Goal: Task Accomplishment & Management: Manage account settings

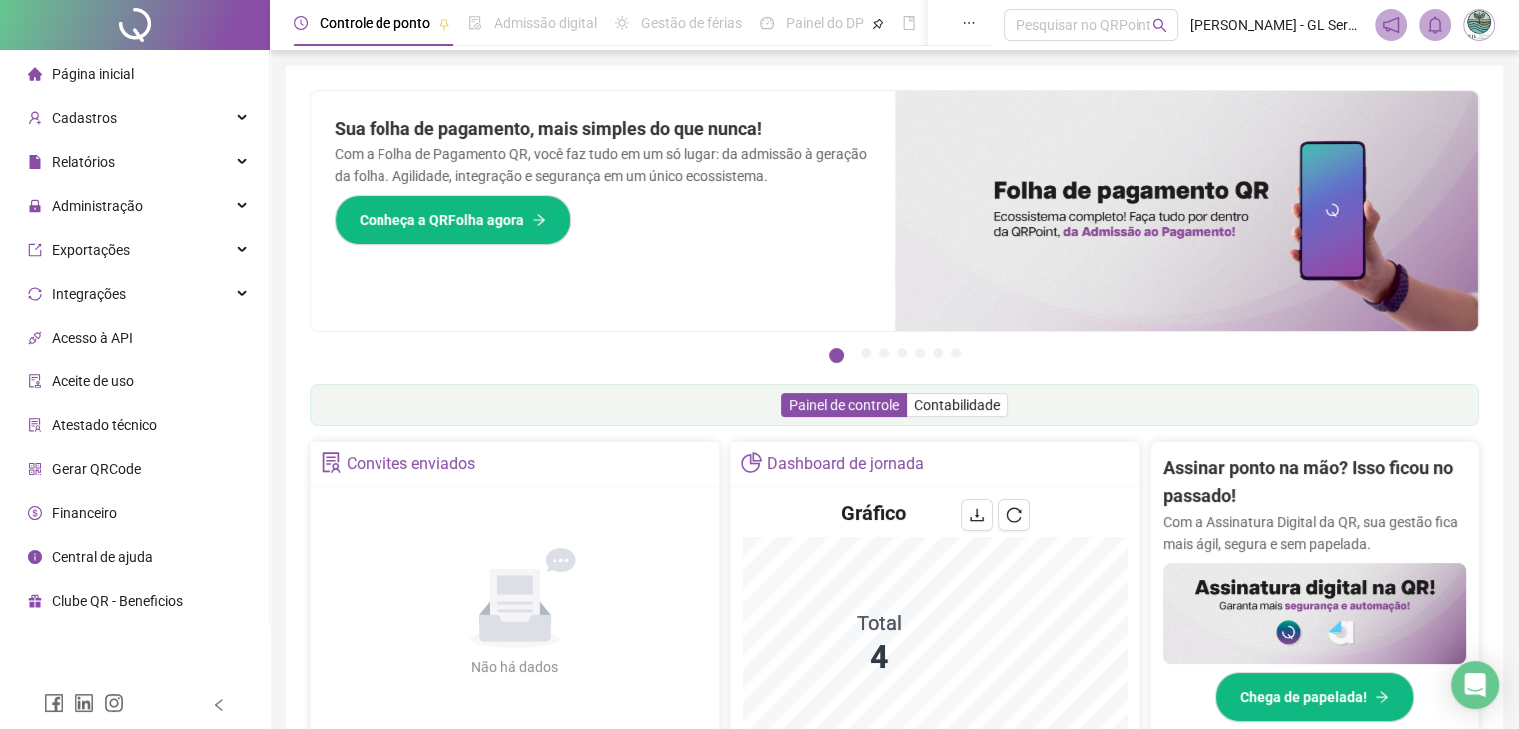
scroll to position [499, 0]
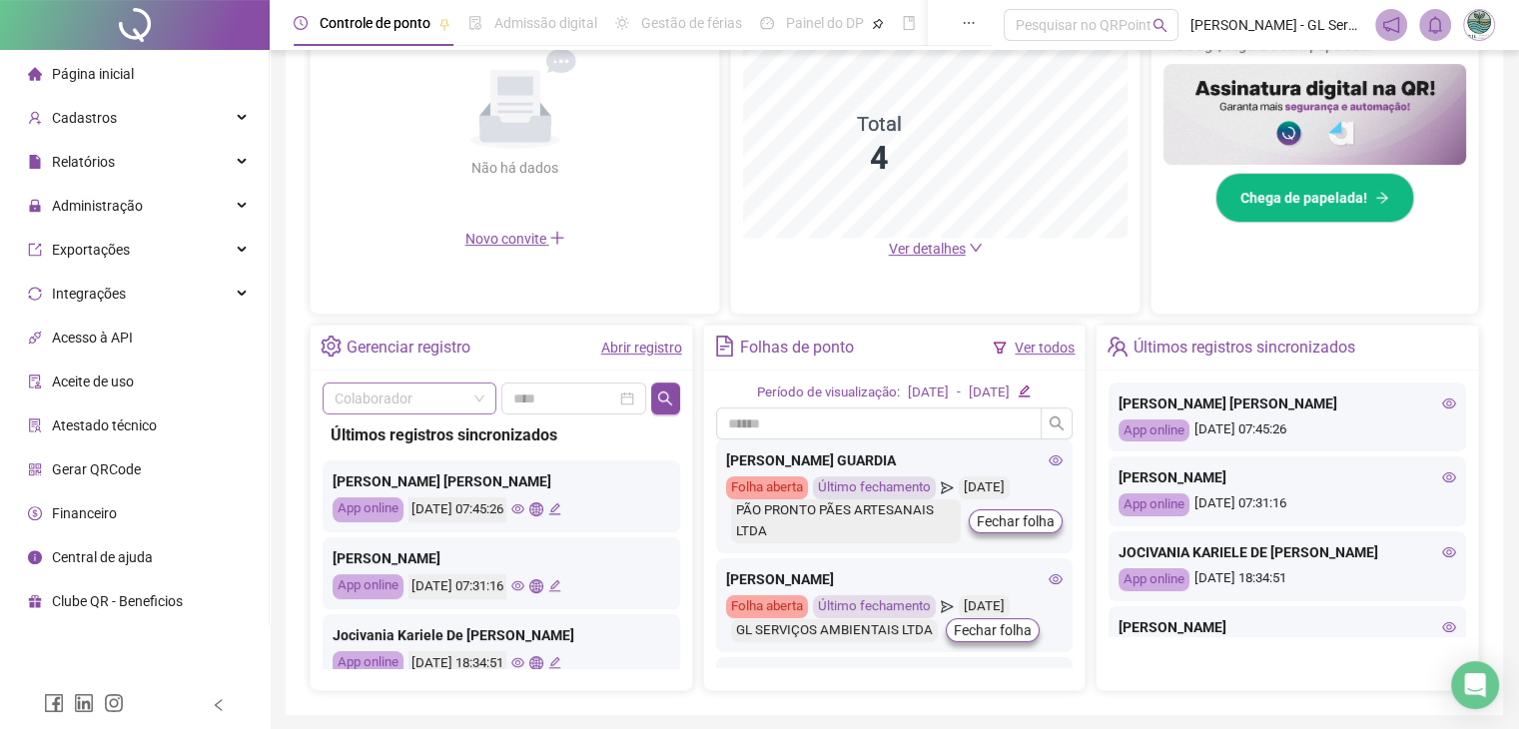
click at [417, 384] on input "search" at bounding box center [401, 399] width 132 height 30
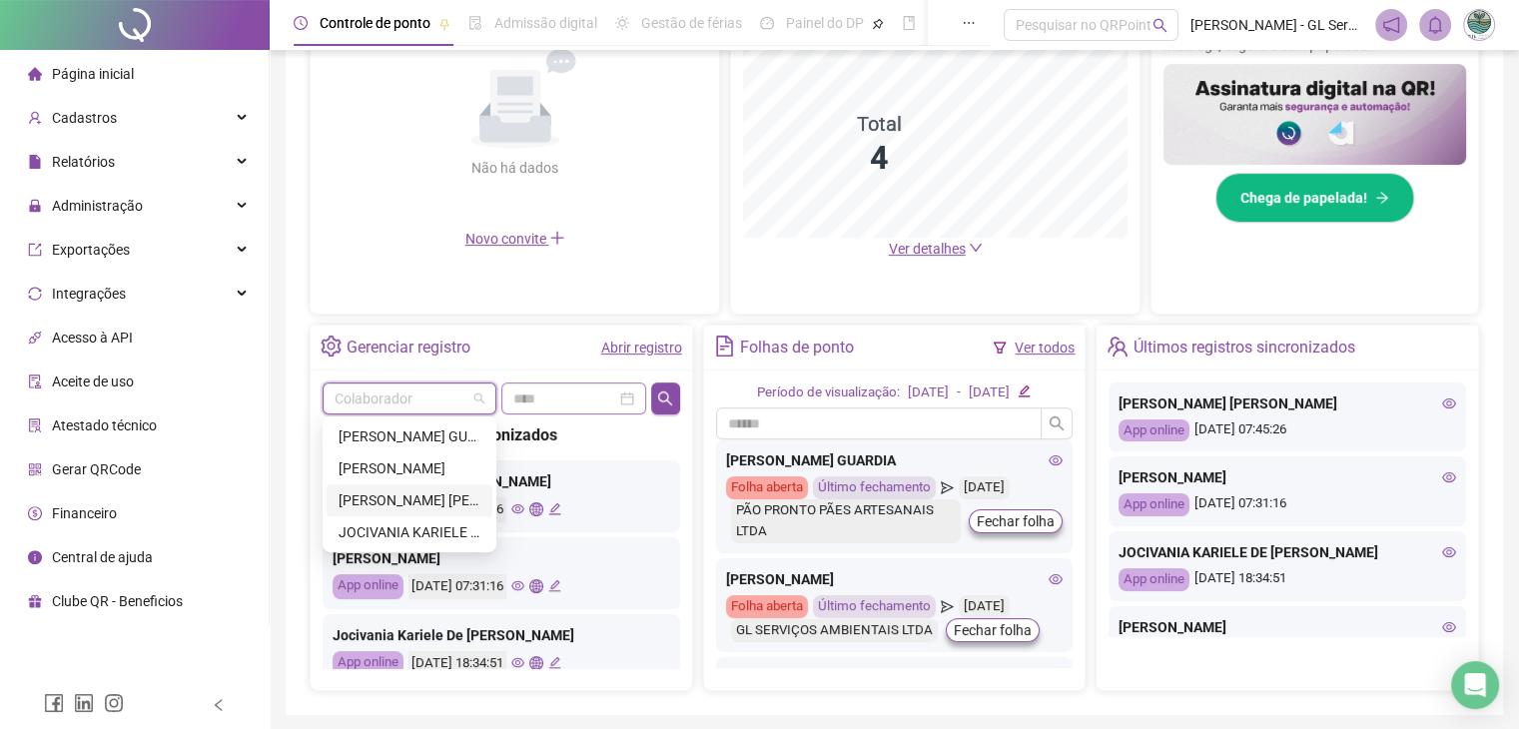
click at [388, 503] on div "[PERSON_NAME] [PERSON_NAME]" at bounding box center [410, 500] width 142 height 22
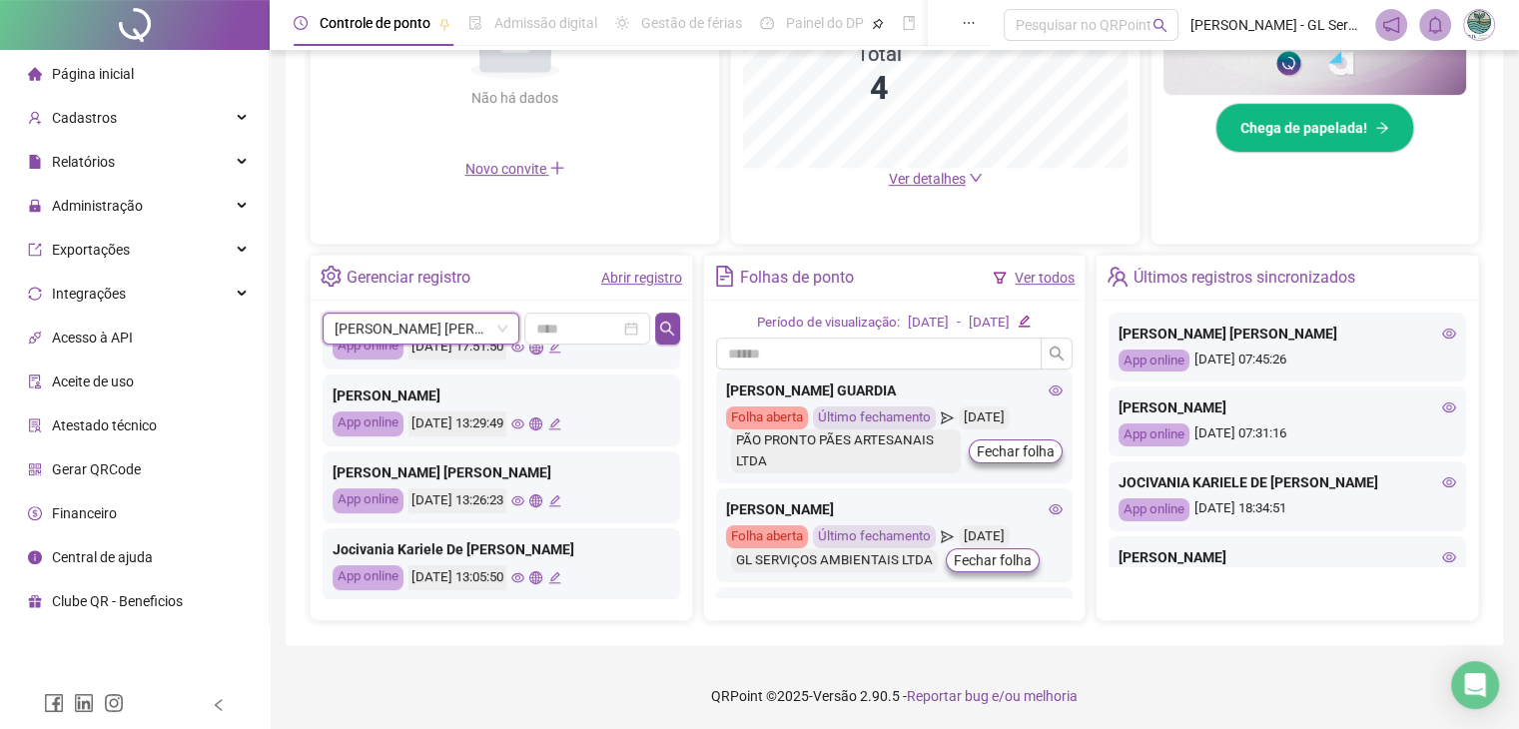
scroll to position [400, 0]
click at [600, 329] on input at bounding box center [578, 329] width 85 height 22
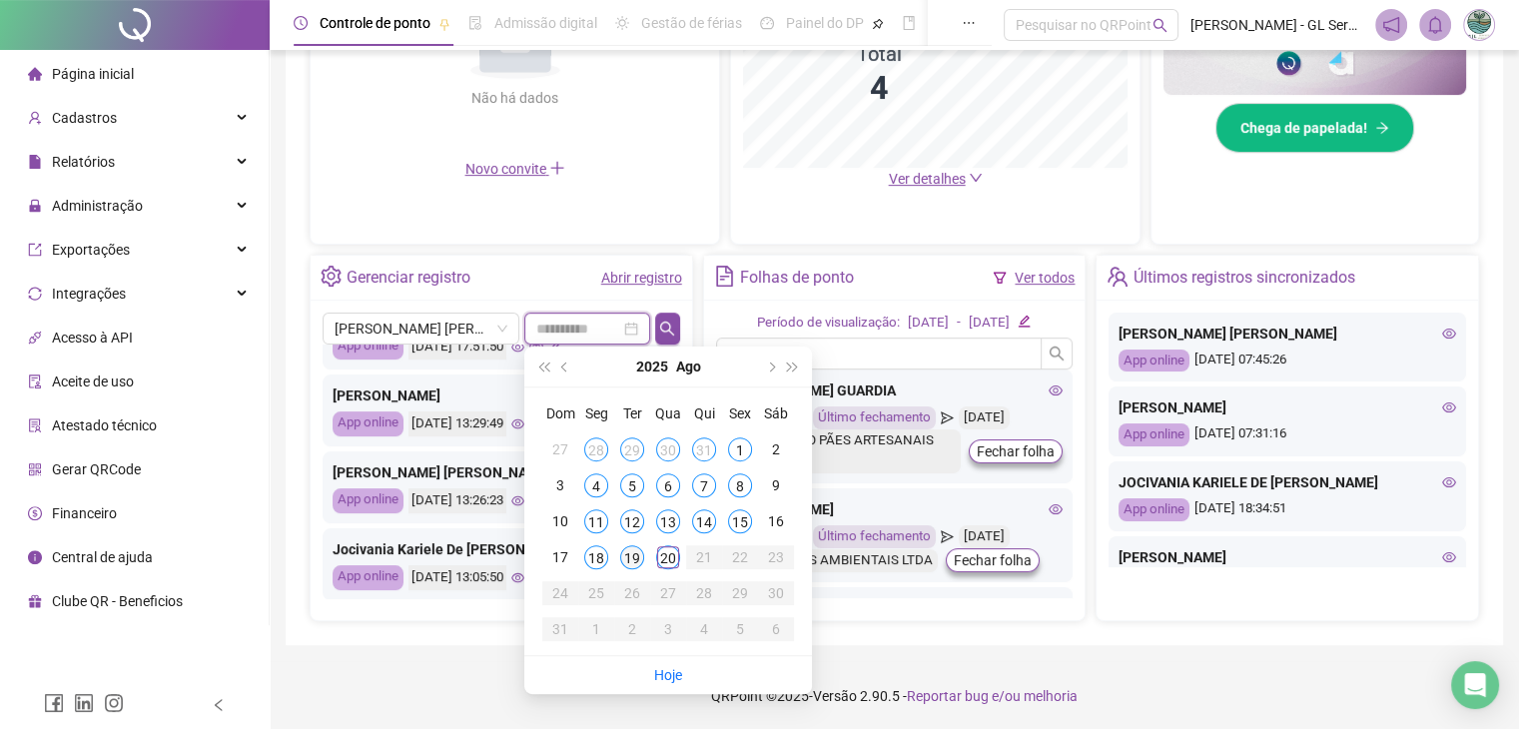
type input "**********"
click at [637, 555] on div "19" at bounding box center [632, 557] width 24 height 24
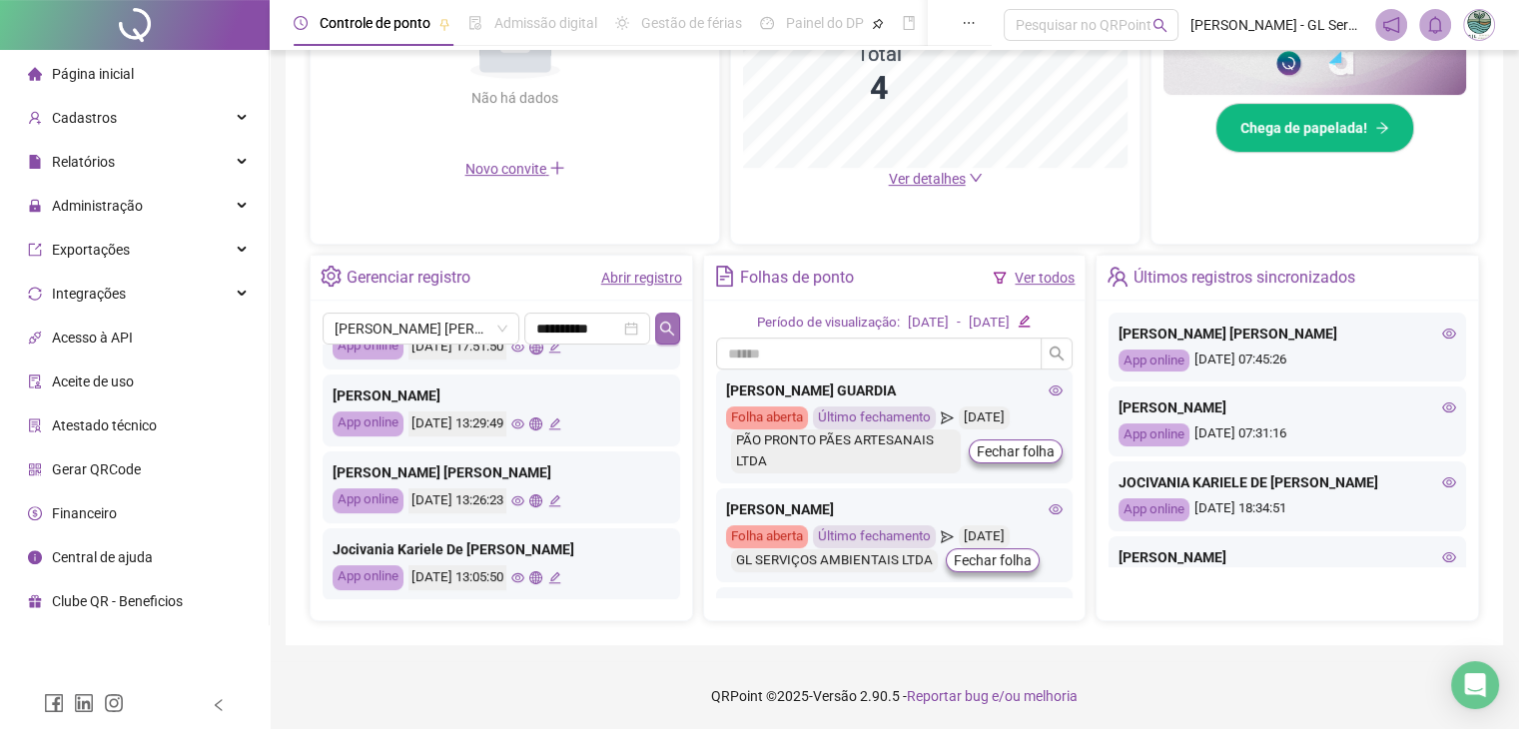
click at [671, 323] on icon "search" at bounding box center [667, 329] width 16 height 16
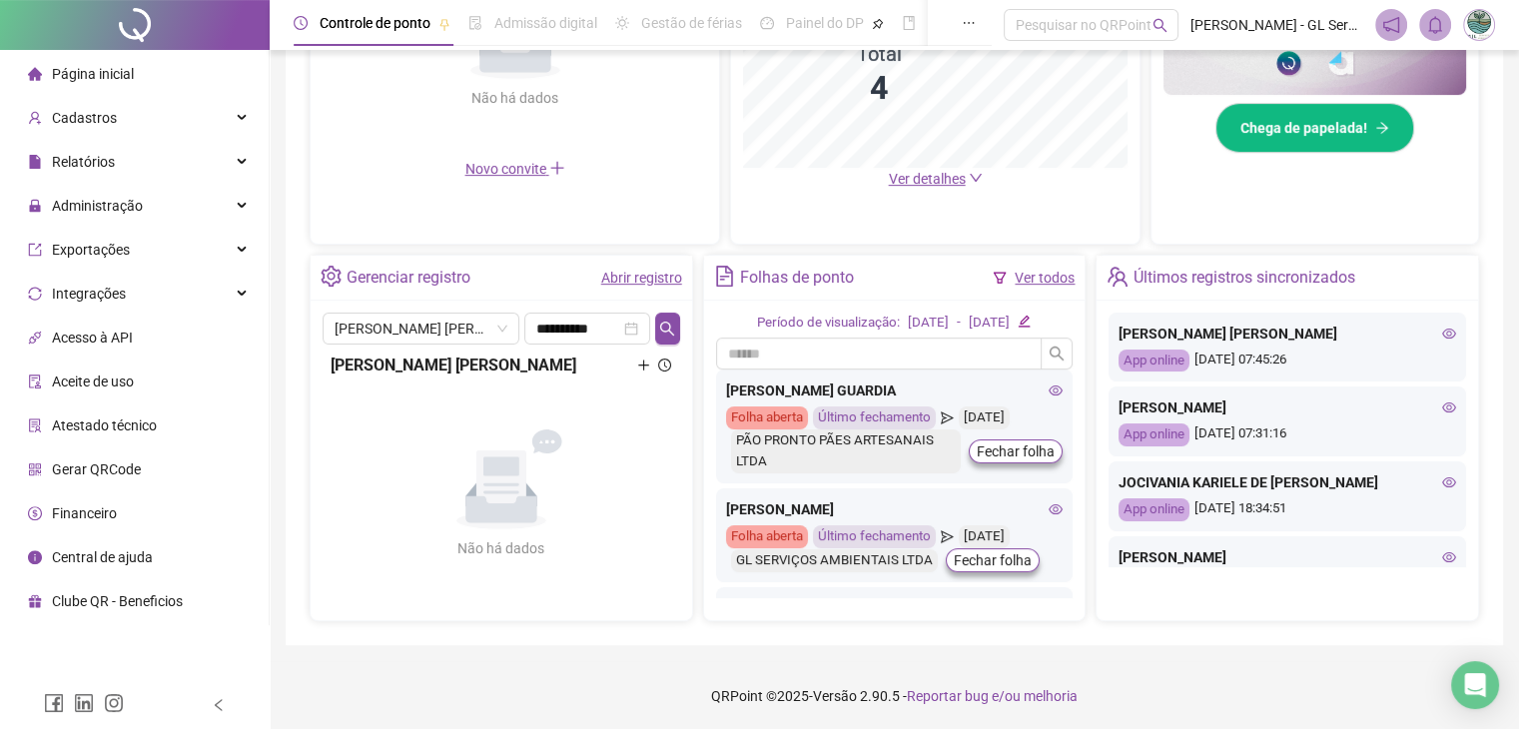
click at [642, 365] on icon "plus" at bounding box center [643, 365] width 11 height 1
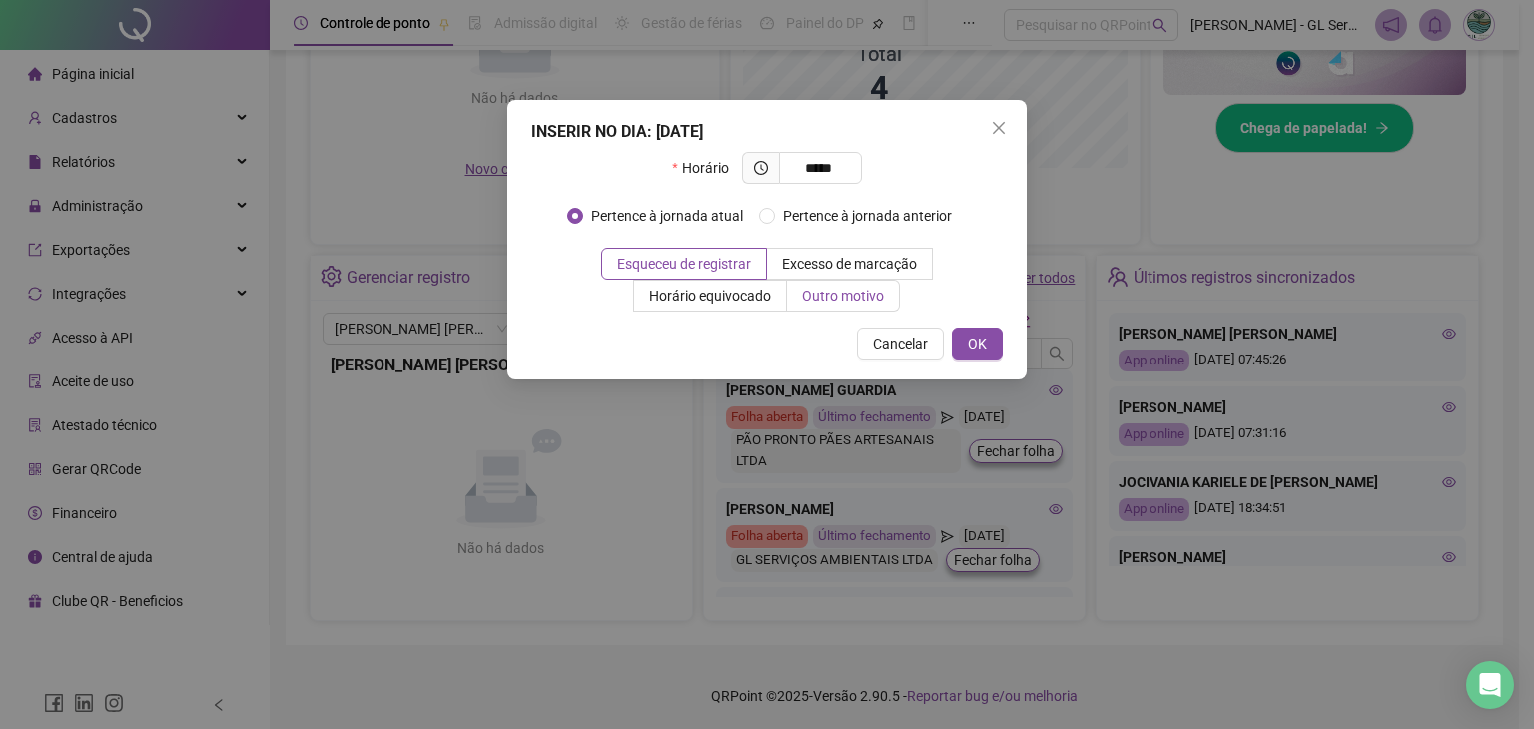
type input "*****"
click at [835, 294] on span "Outro motivo" at bounding box center [843, 296] width 82 height 16
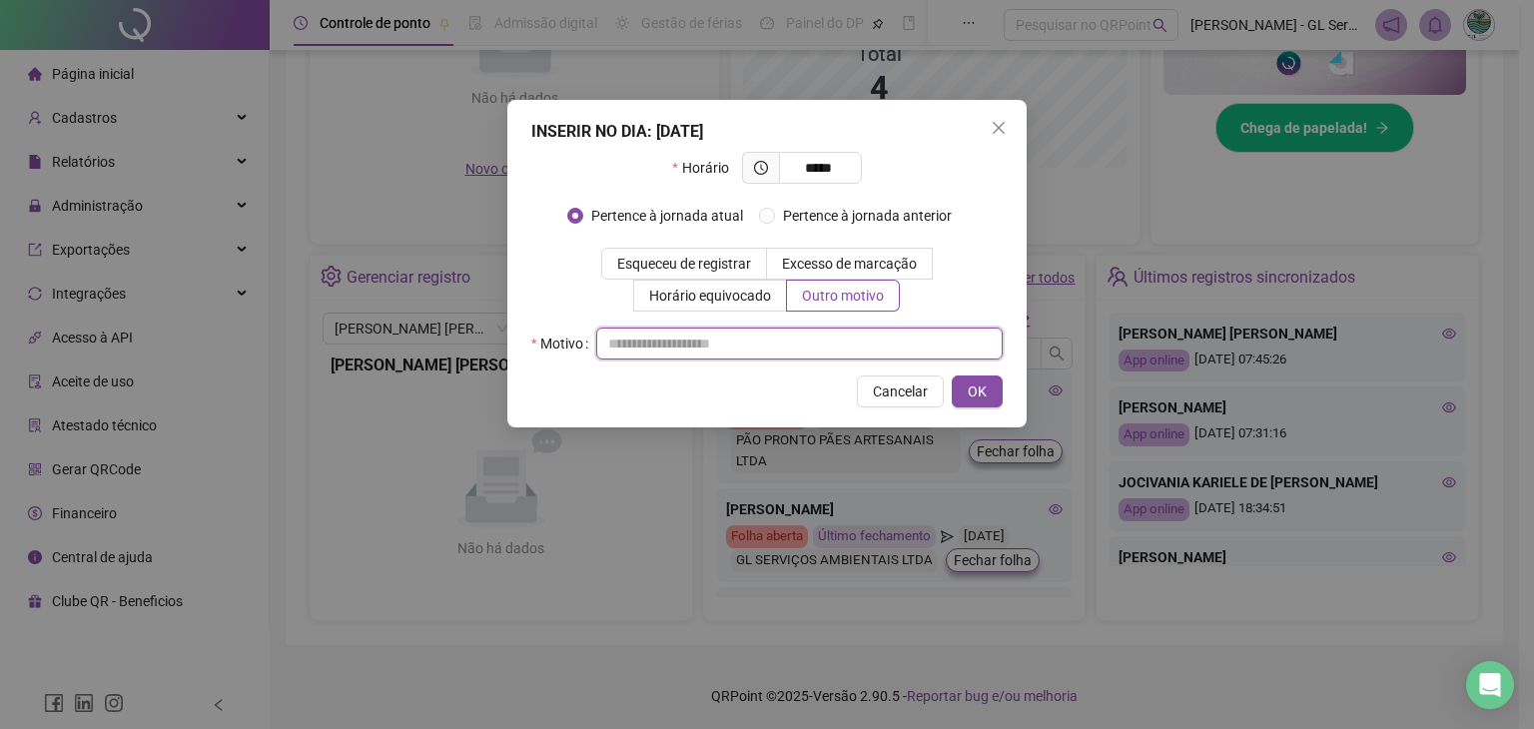
click at [830, 345] on input "text" at bounding box center [799, 344] width 407 height 32
type input "**********"
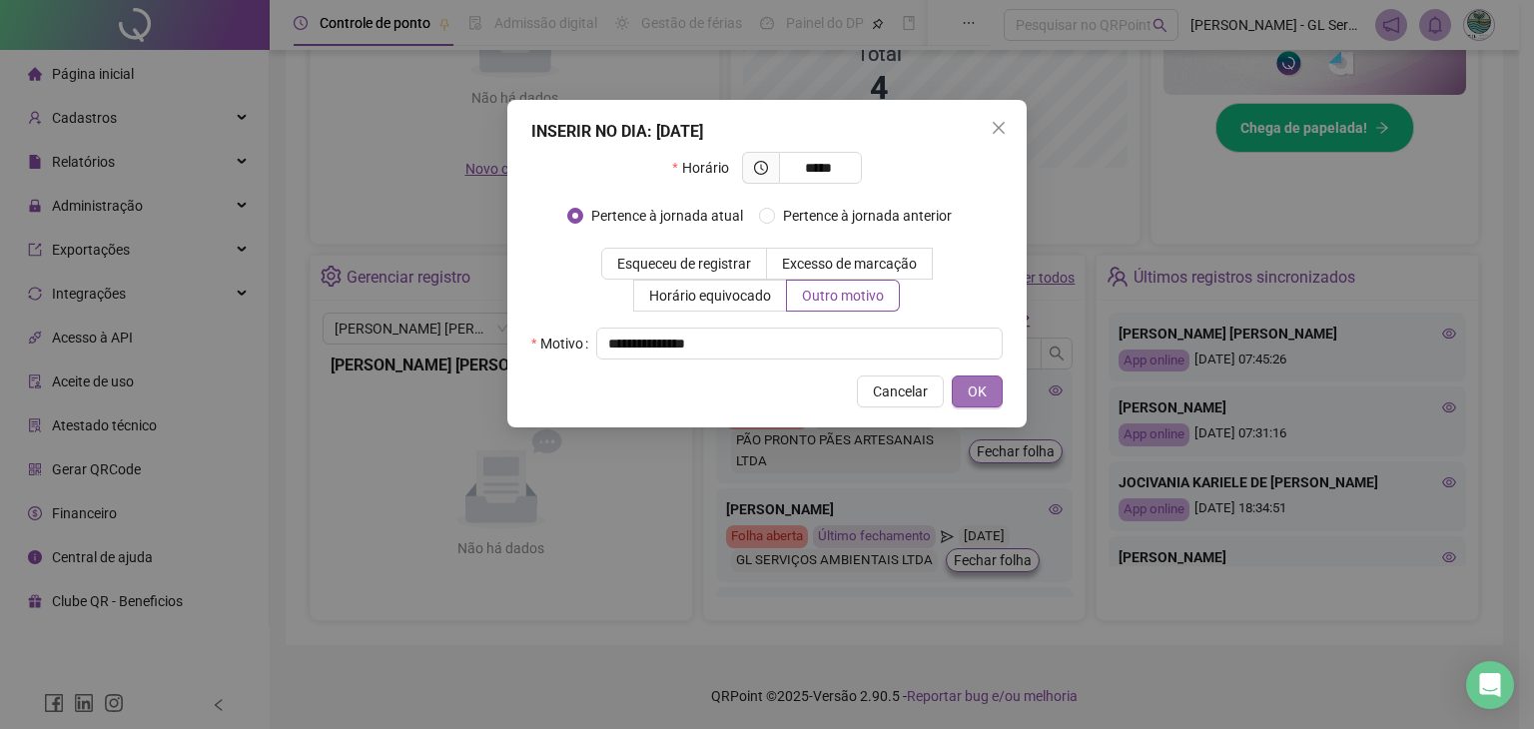
click at [987, 390] on button "OK" at bounding box center [977, 392] width 51 height 32
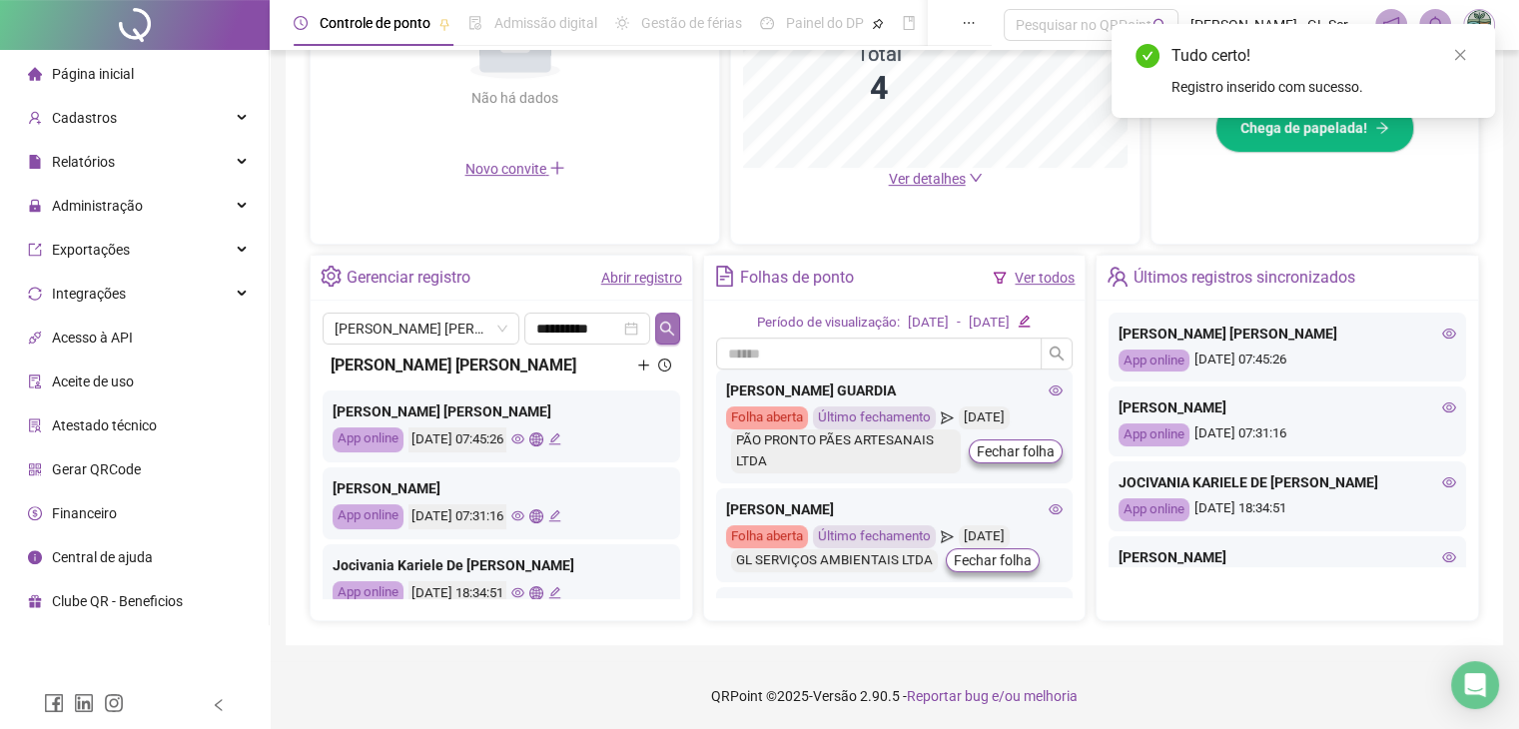
click at [677, 321] on button "button" at bounding box center [667, 329] width 24 height 32
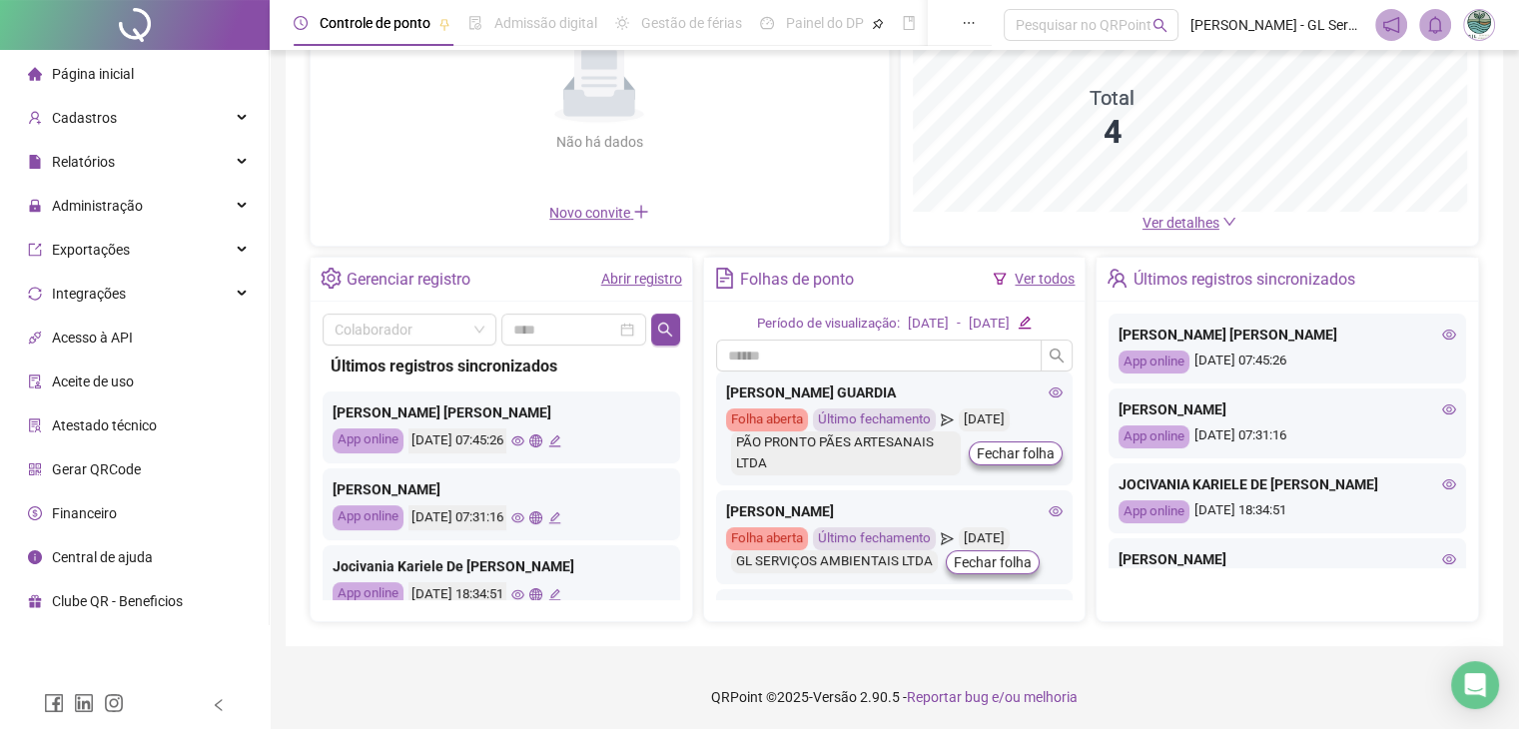
drag, startPoint x: 131, startPoint y: 72, endPoint x: 156, endPoint y: 1, distance: 75.2
click at [136, 77] on li "Página inicial" at bounding box center [134, 74] width 261 height 40
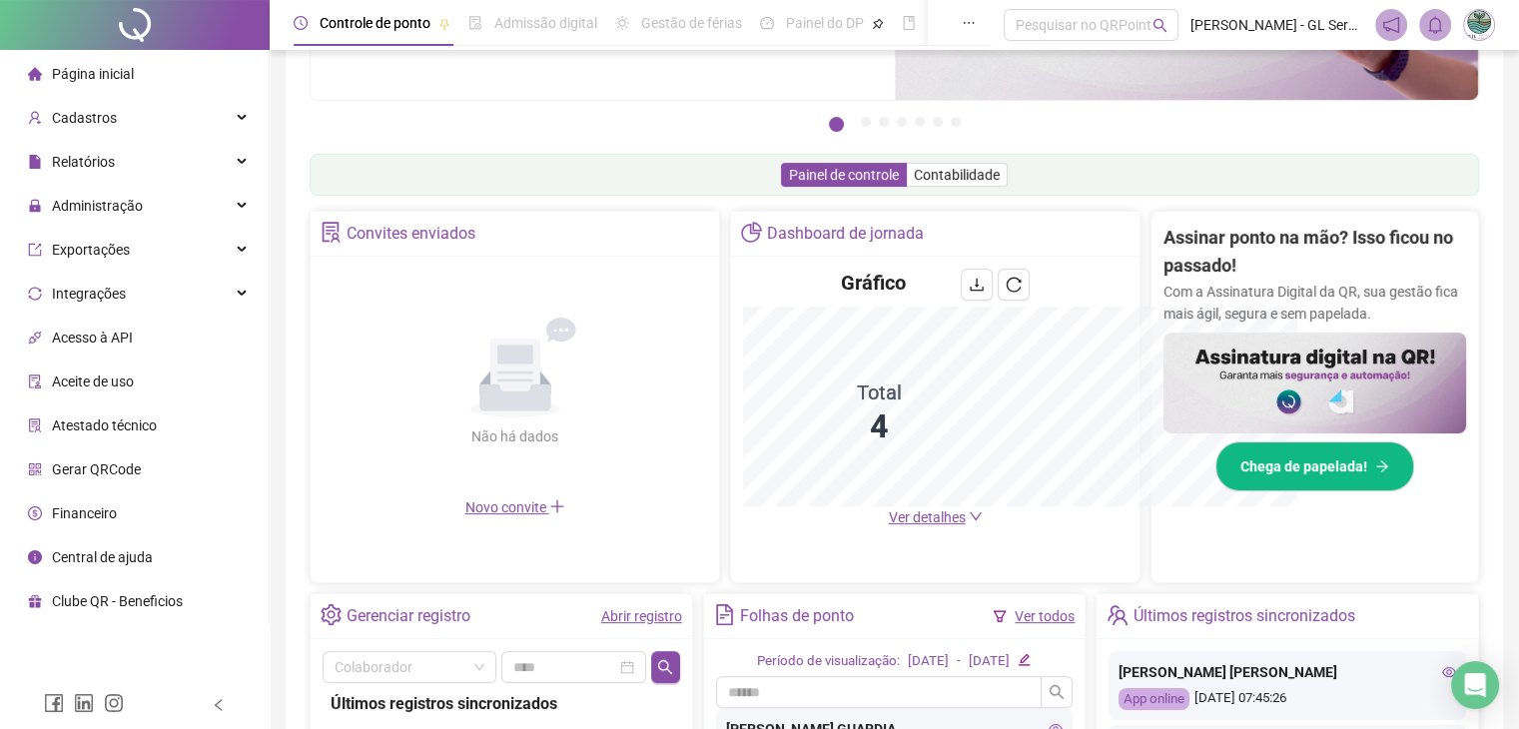
scroll to position [525, 0]
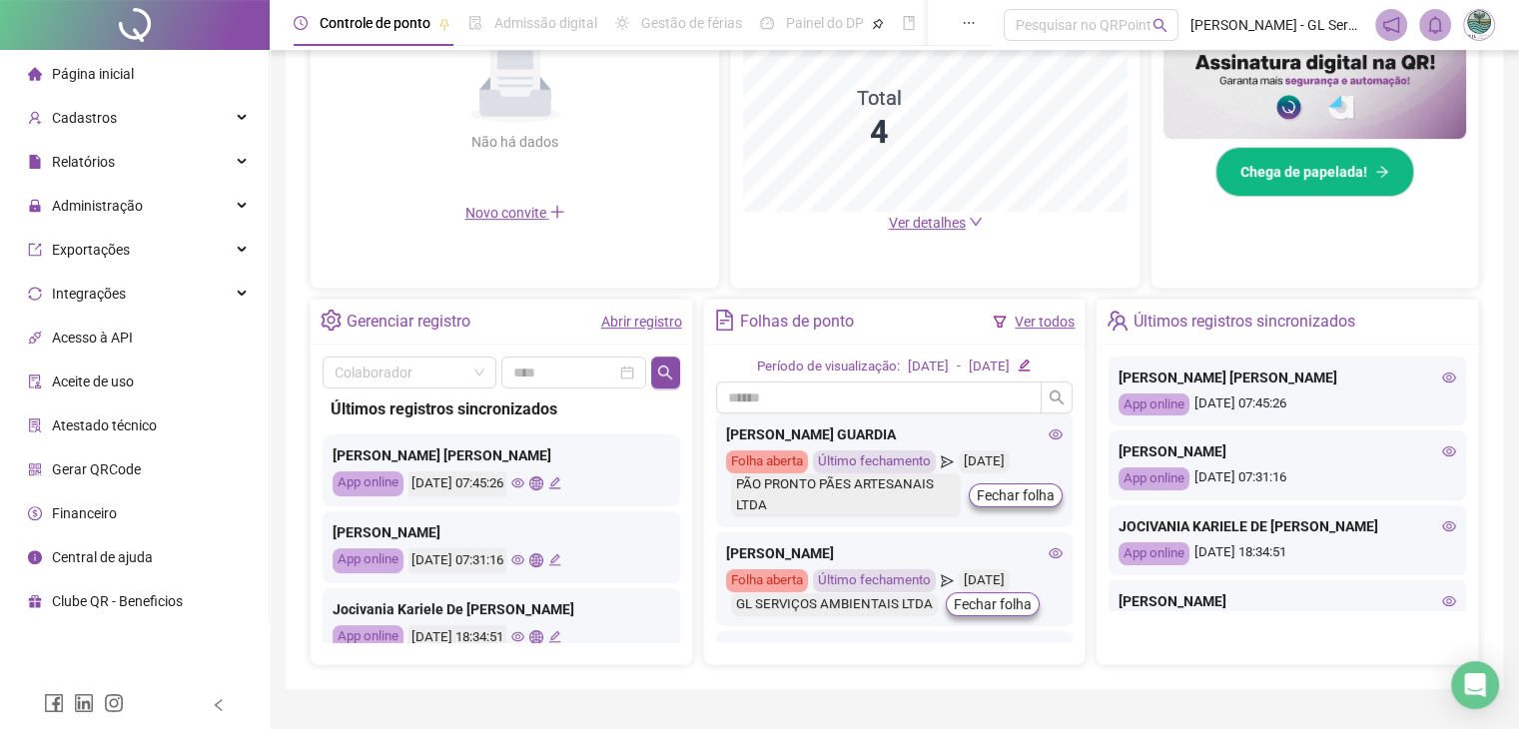
click at [144, 75] on li "Página inicial" at bounding box center [134, 74] width 261 height 40
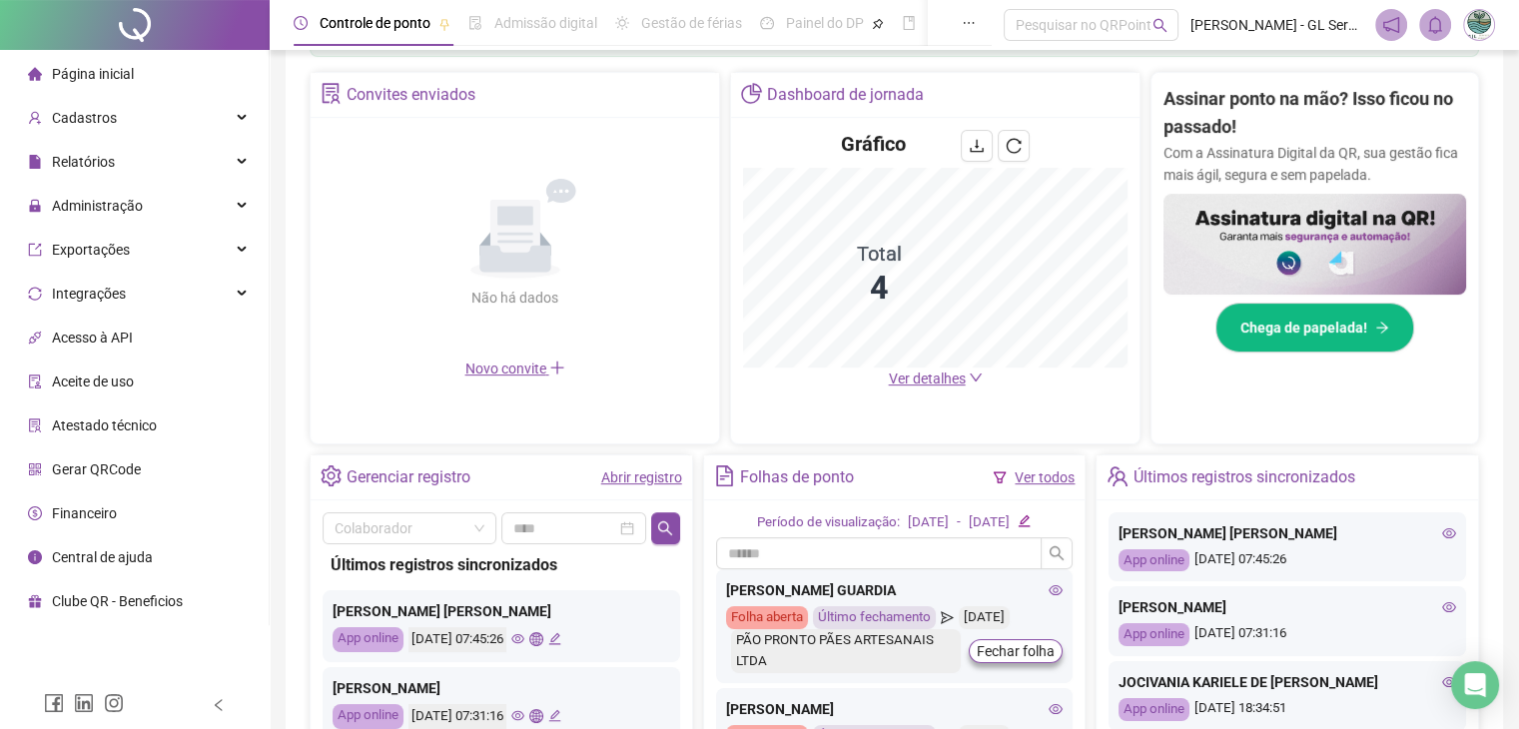
scroll to position [569, 0]
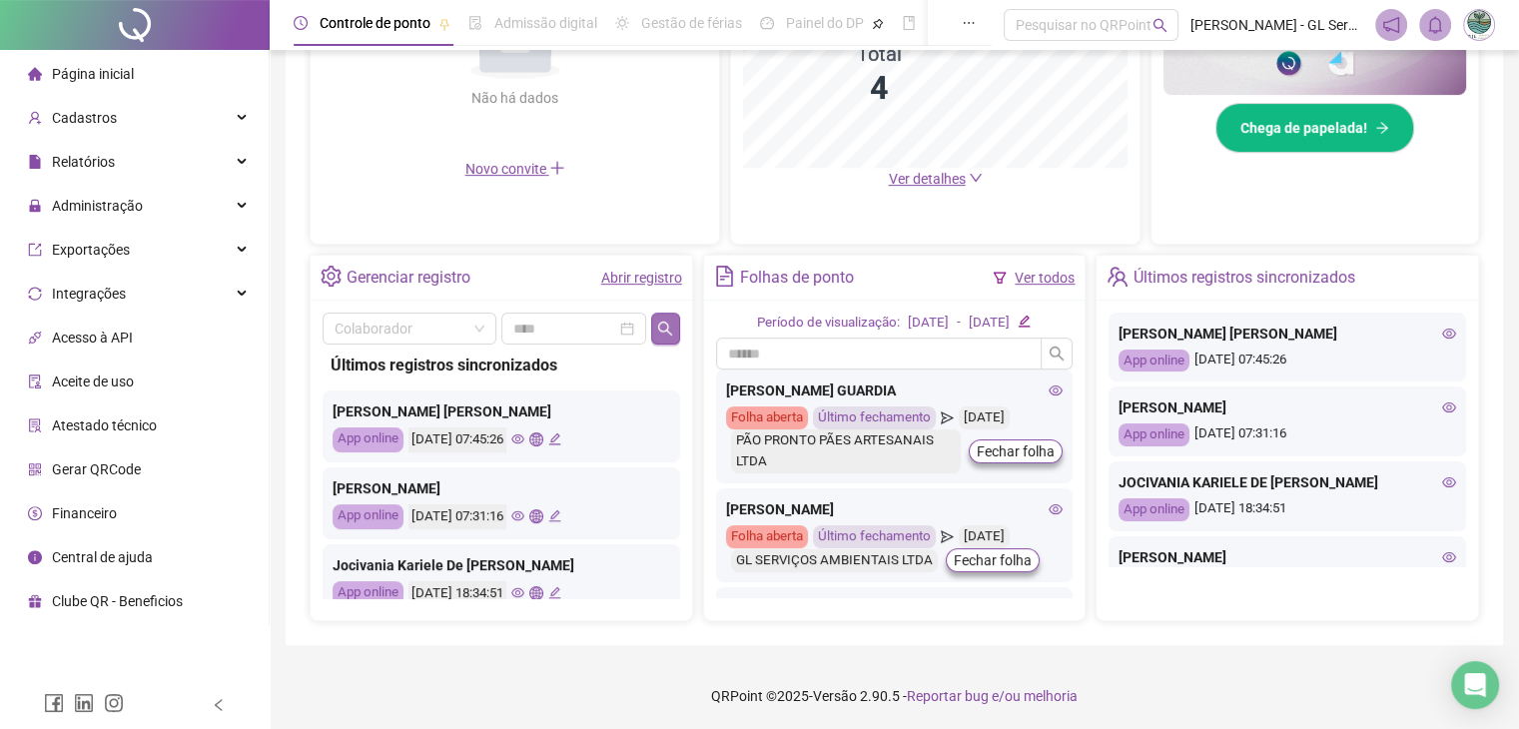
click at [670, 324] on icon "search" at bounding box center [665, 329] width 16 height 16
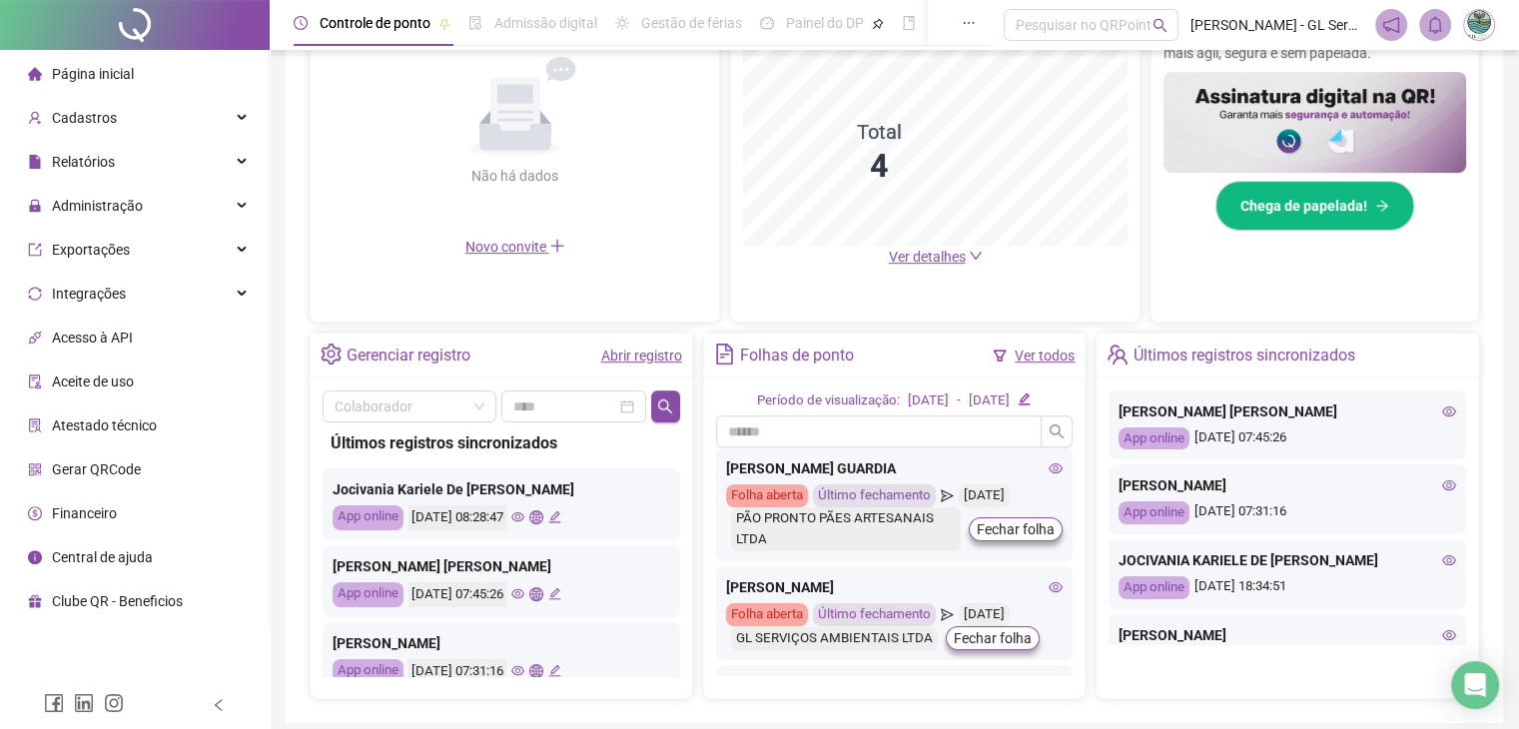
scroll to position [499, 0]
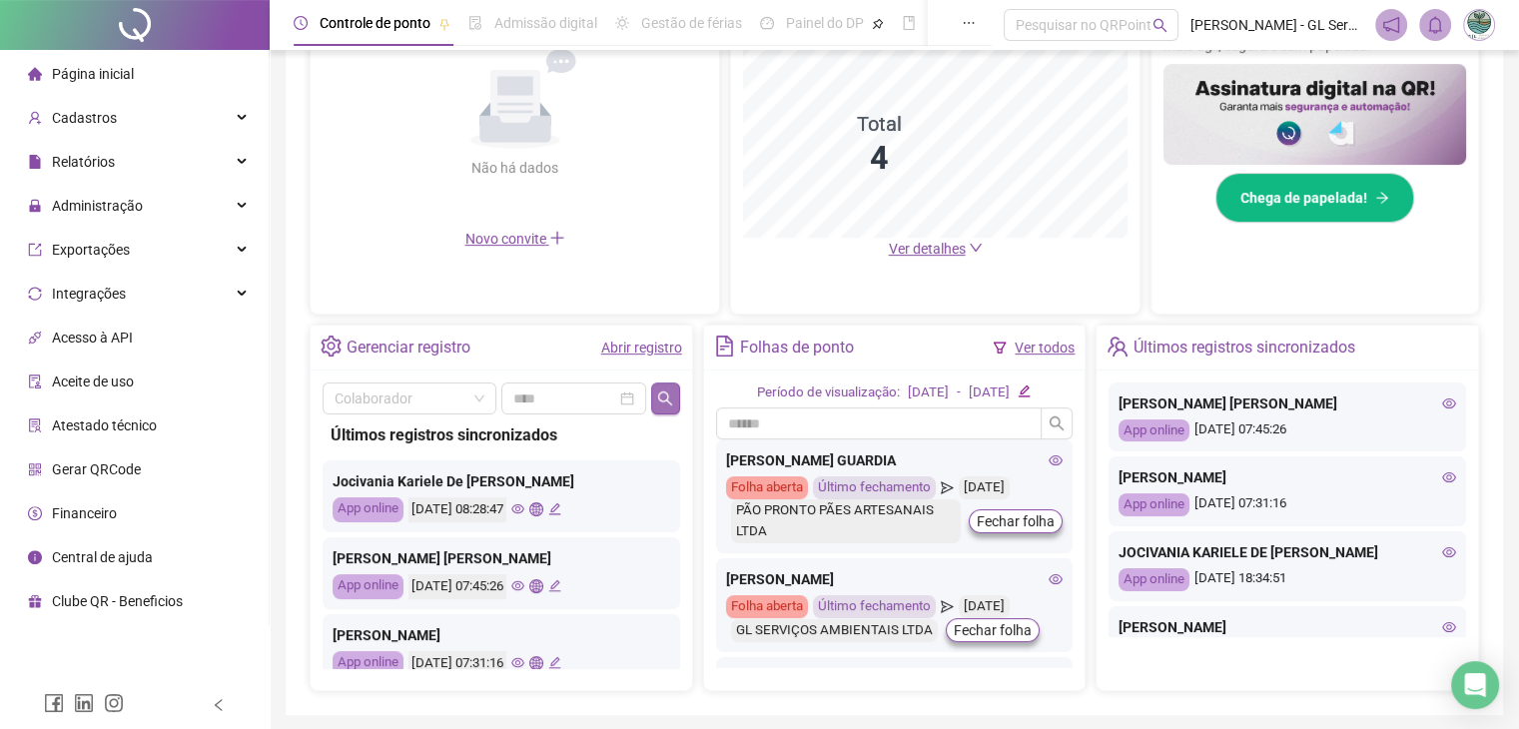
click at [666, 391] on icon "search" at bounding box center [665, 399] width 16 height 16
